Goal: Task Accomplishment & Management: Manage account settings

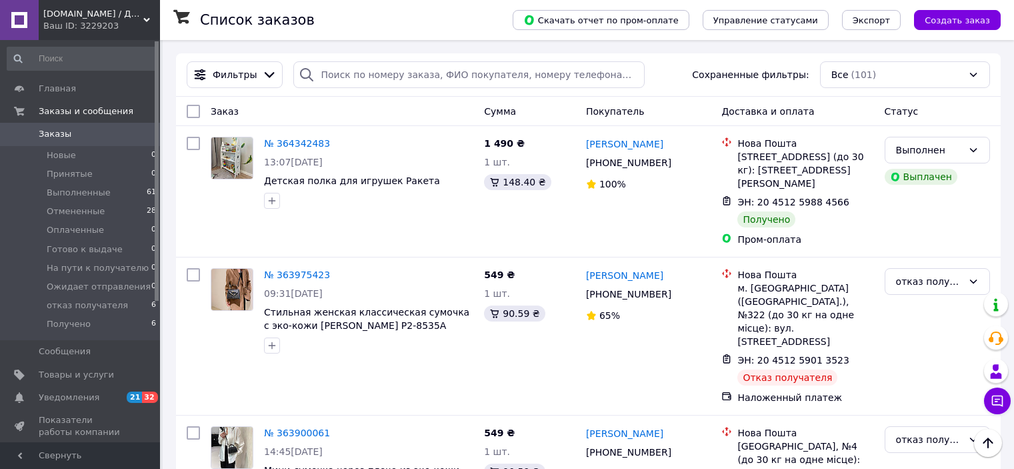
scroll to position [155, 0]
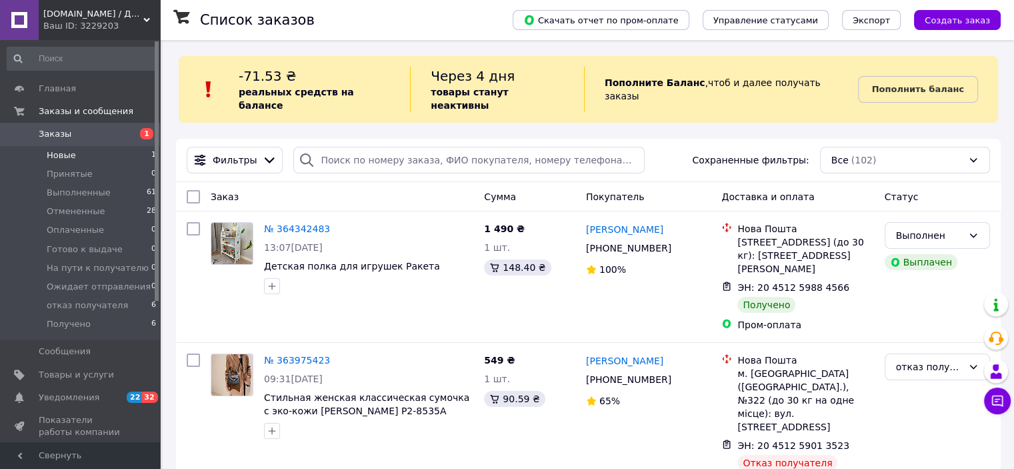
click at [49, 155] on span "Новые" at bounding box center [61, 155] width 29 height 12
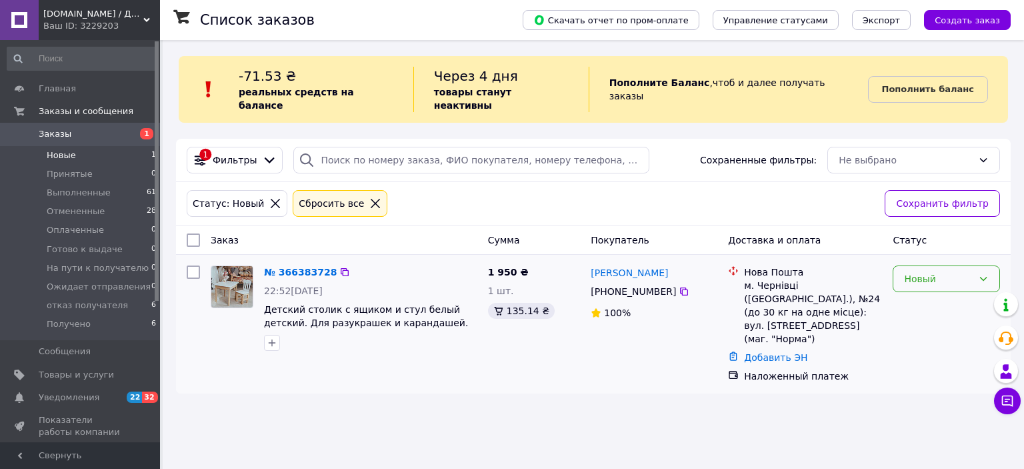
click at [958, 271] on div "Новый" at bounding box center [938, 278] width 69 height 15
click at [920, 294] on li "Принят" at bounding box center [947, 294] width 106 height 24
click at [235, 268] on img at bounding box center [231, 286] width 41 height 41
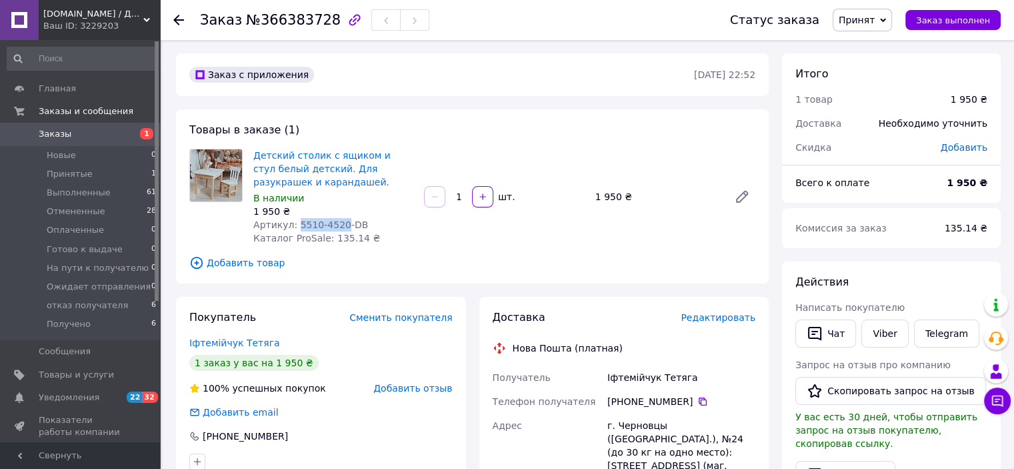
drag, startPoint x: 336, startPoint y: 226, endPoint x: 293, endPoint y: 226, distance: 42.7
click at [293, 226] on span "Артикул: 5510-4520-DB" at bounding box center [310, 224] width 115 height 11
copy span "5510-4520"
click at [686, 152] on div "Детский столик с ящиком и стул белый детский. Для разукрашек и карандашей. В на…" at bounding box center [504, 196] width 513 height 101
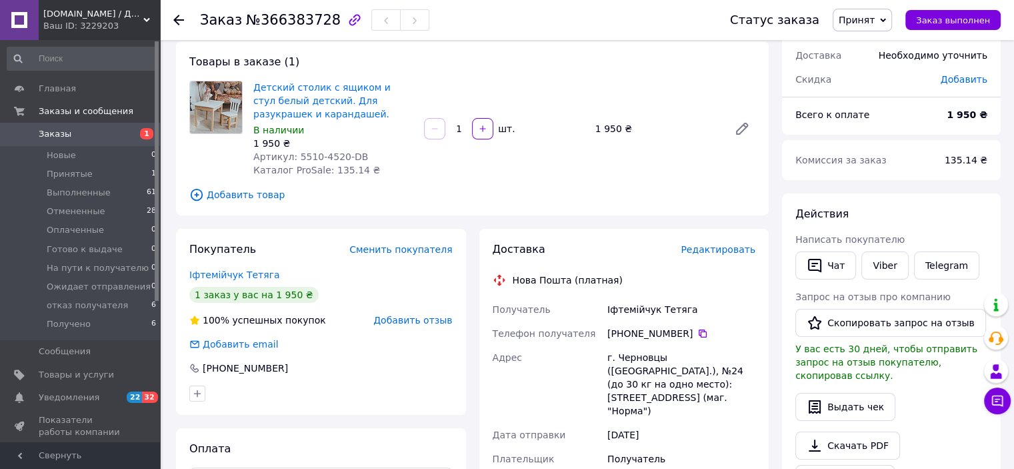
scroll to position [72, 0]
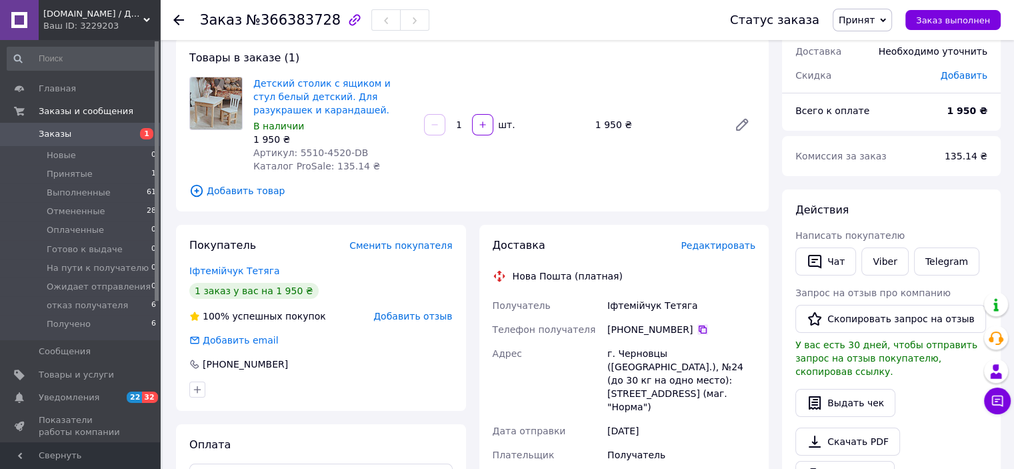
click at [698, 330] on icon at bounding box center [703, 329] width 11 height 11
